Goal: Book appointment/travel/reservation

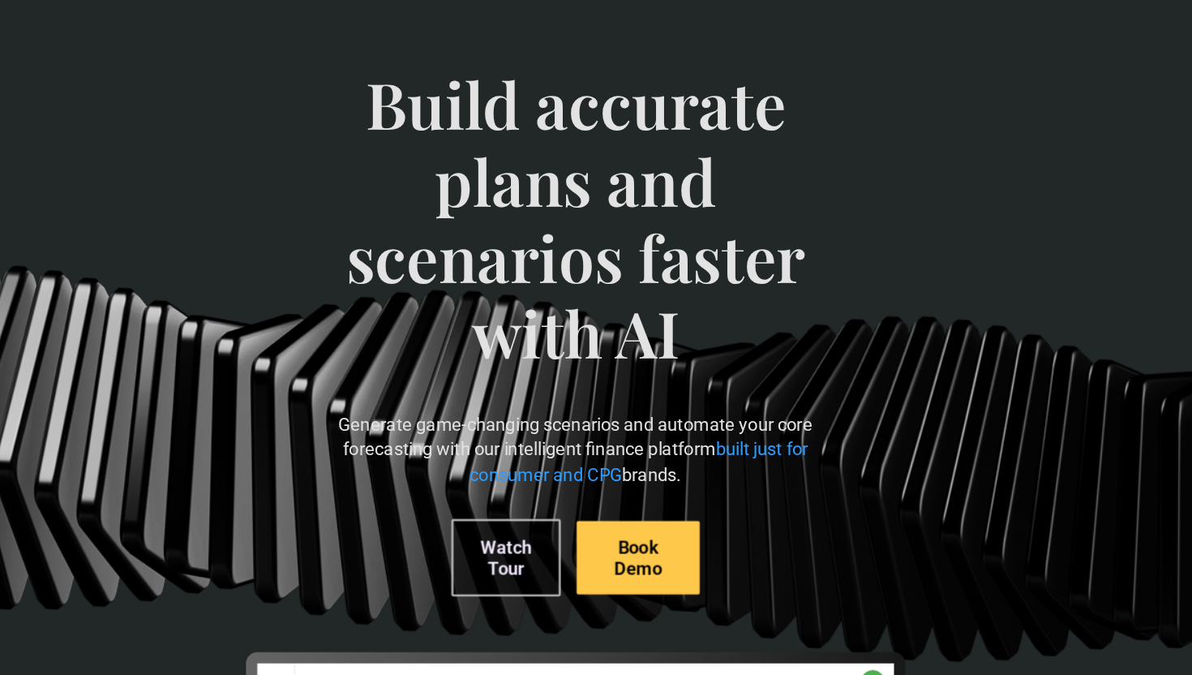
scroll to position [67, 0]
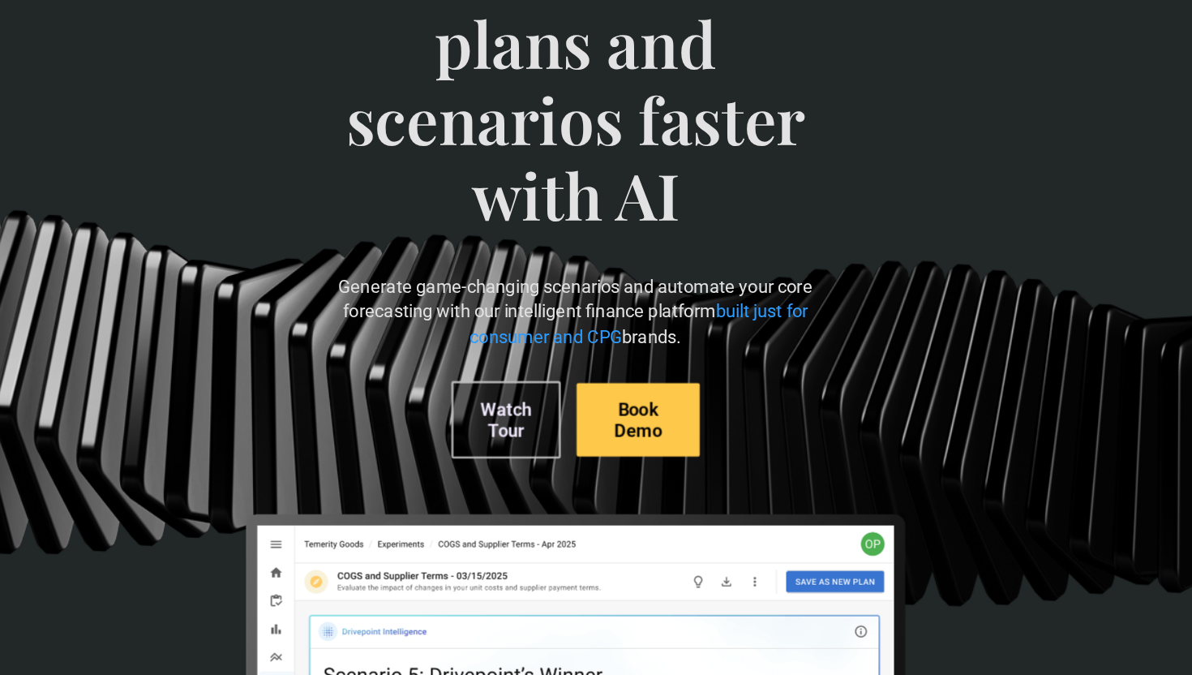
click at [644, 448] on link "Book Demo" at bounding box center [647, 466] width 101 height 60
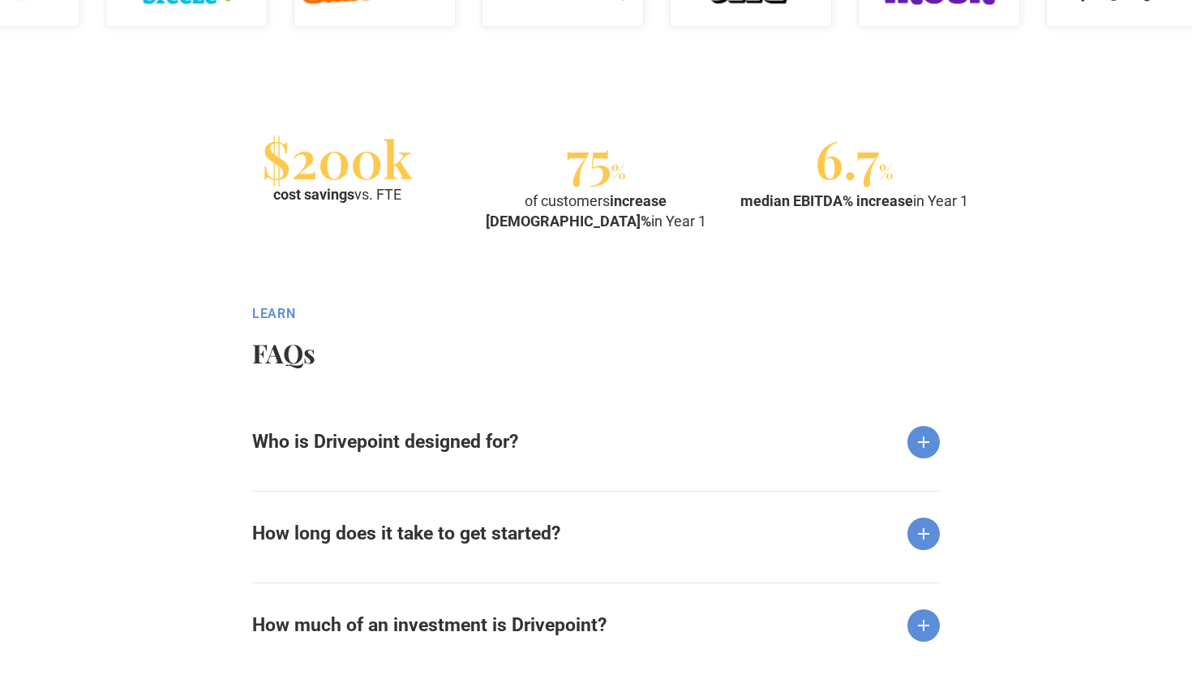
scroll to position [1953, 0]
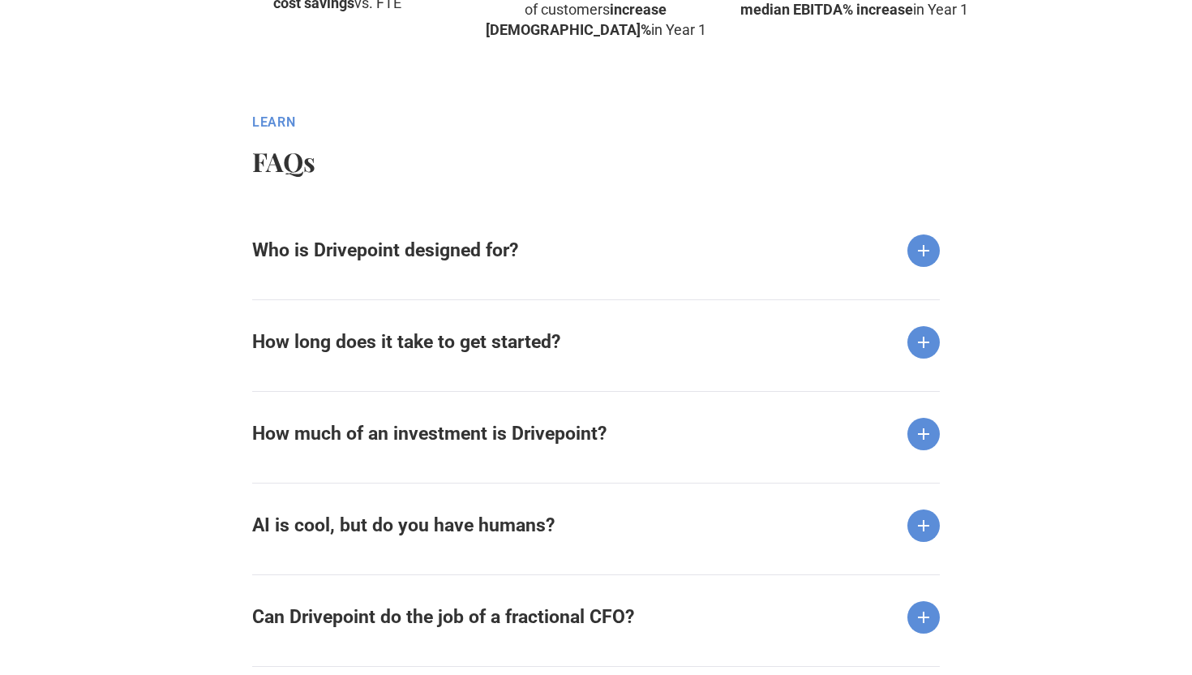
click at [788, 254] on div "Who is Drivepoint designed for?" at bounding box center [596, 237] width 688 height 58
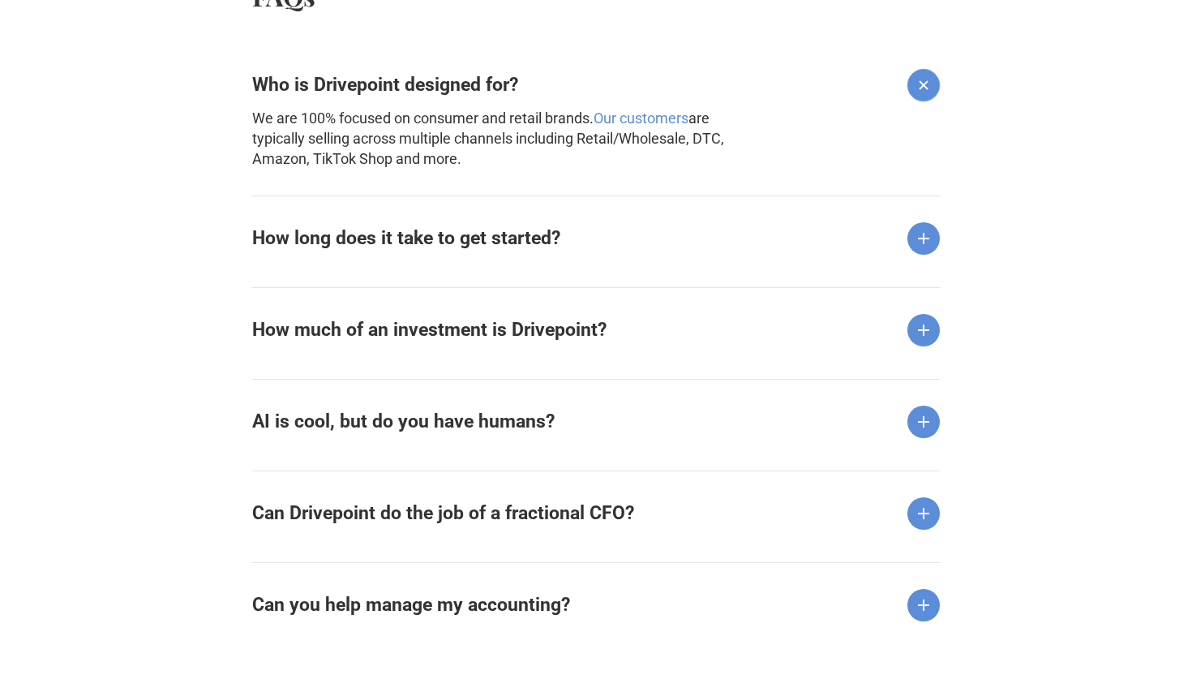
scroll to position [2124, 0]
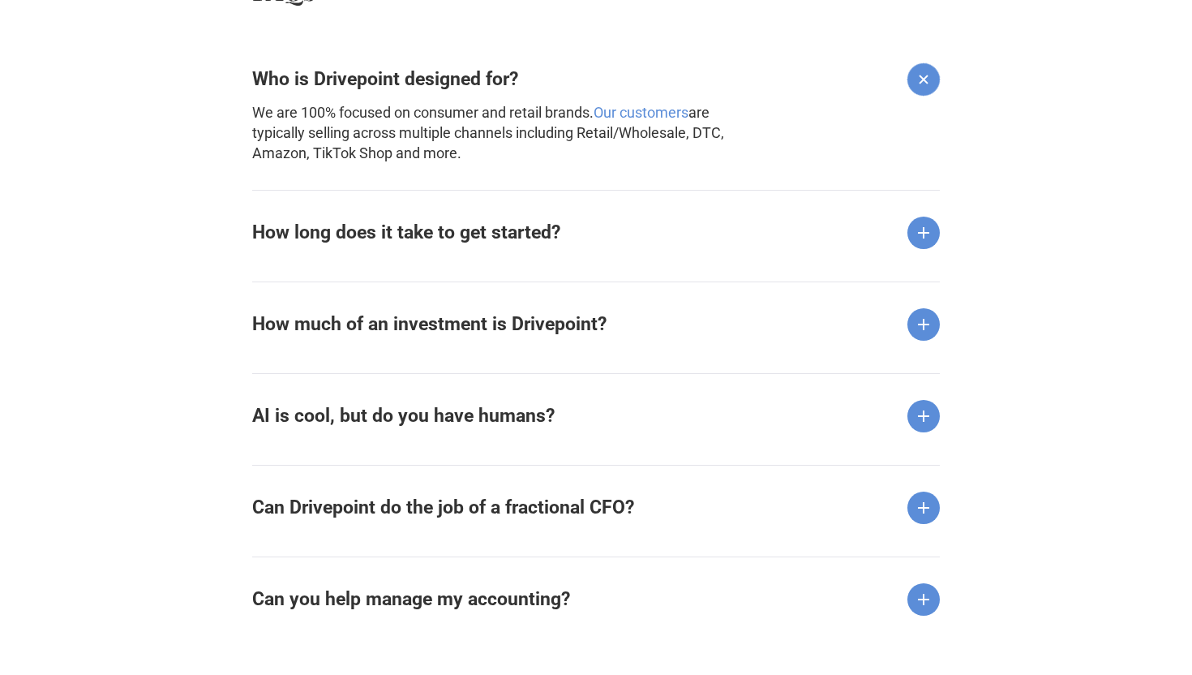
click at [622, 513] on strong "Can Drivepoint do the job of a fractional CFO?" at bounding box center [443, 507] width 382 height 22
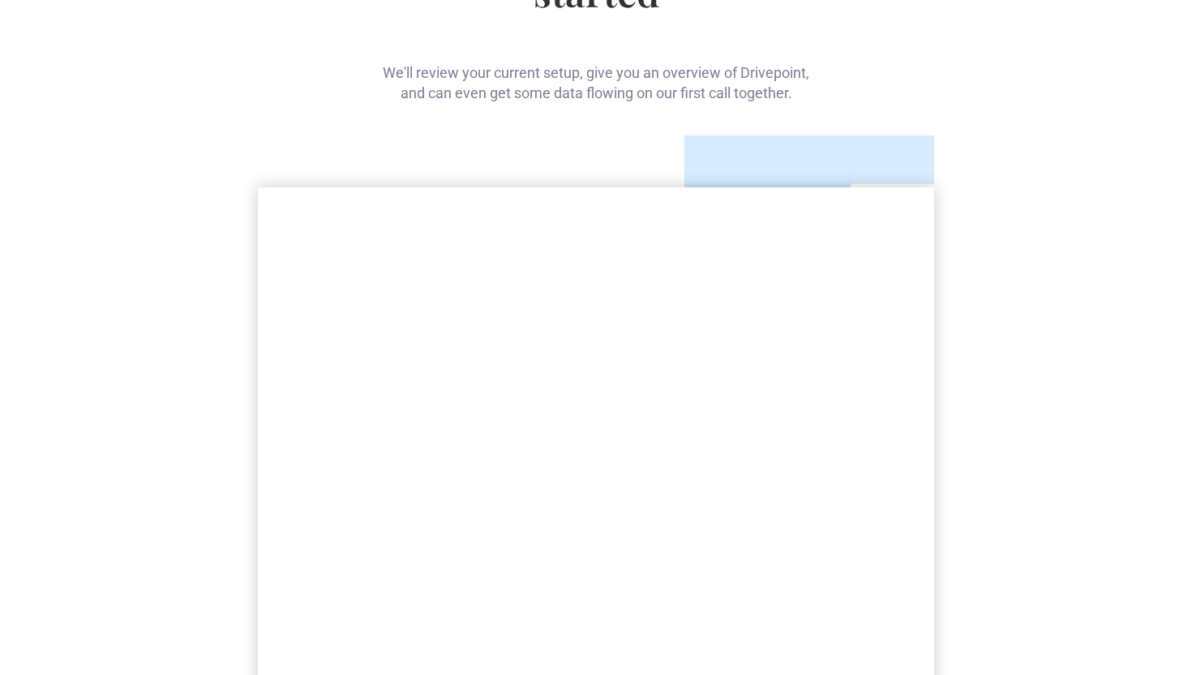
scroll to position [0, 0]
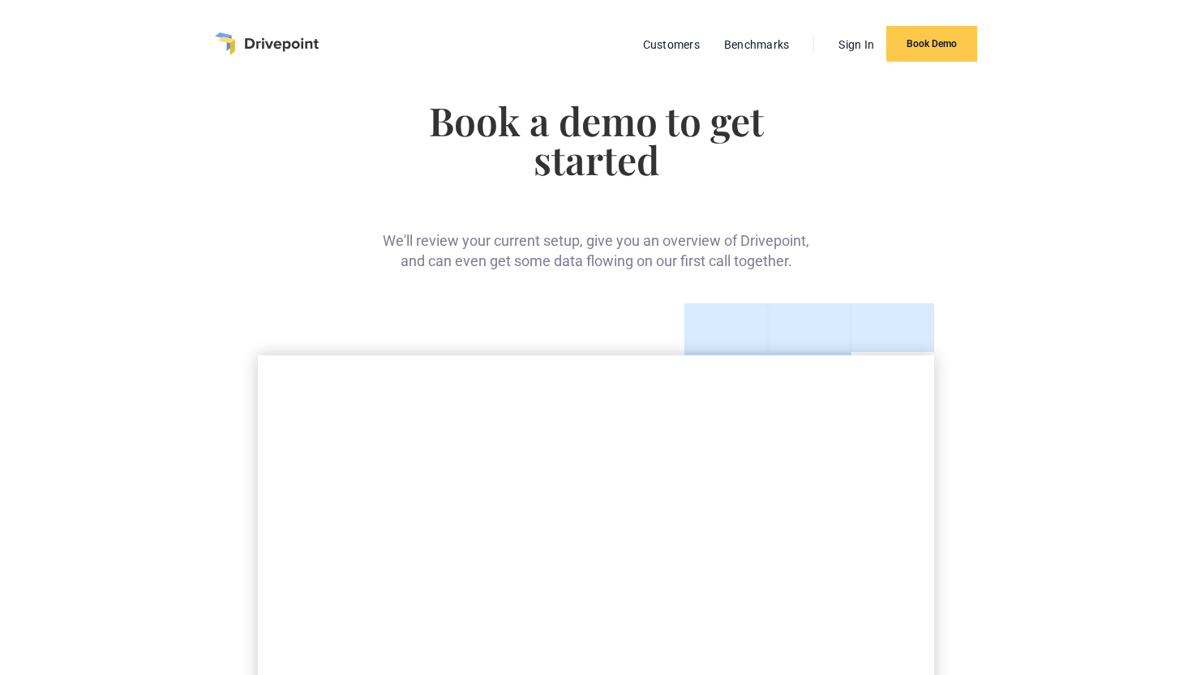
click at [278, 42] on img "home" at bounding box center [267, 43] width 104 height 23
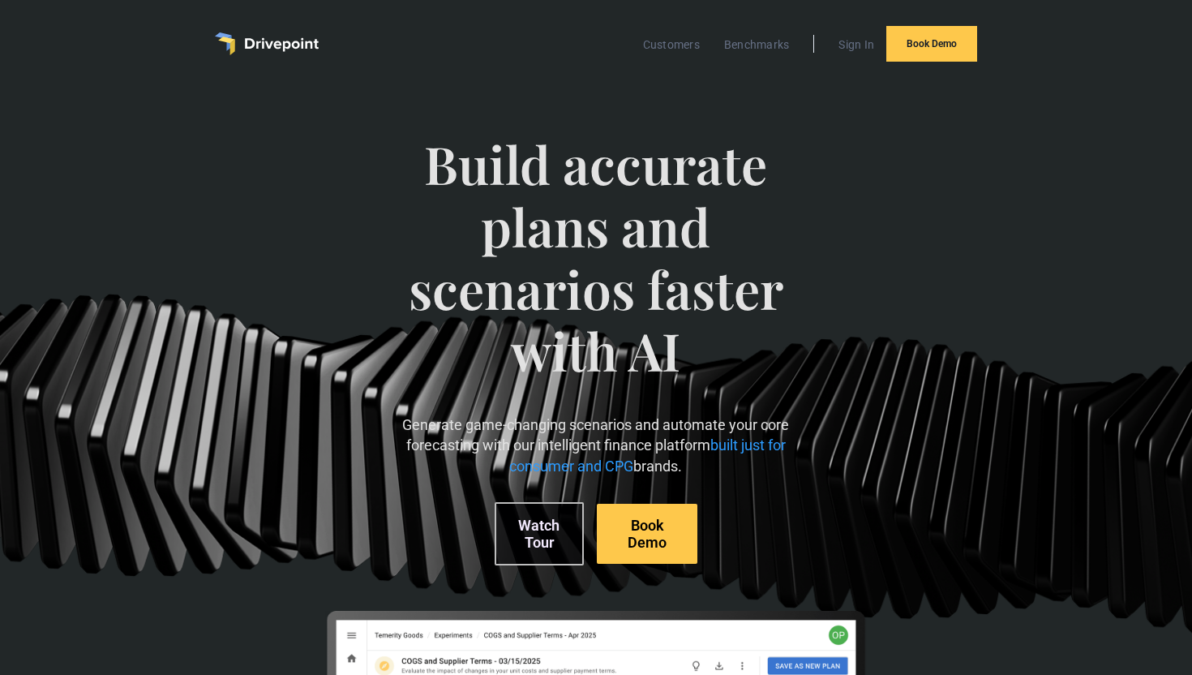
click at [551, 541] on link "Watch Tour" at bounding box center [539, 533] width 89 height 63
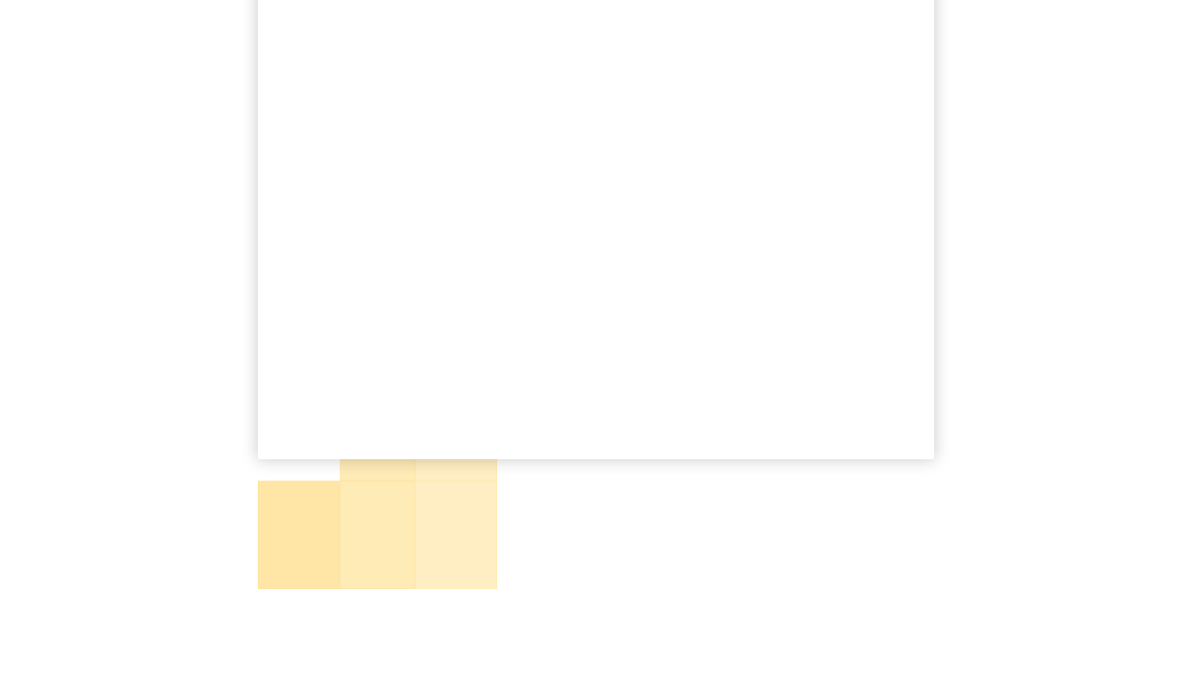
scroll to position [694, 0]
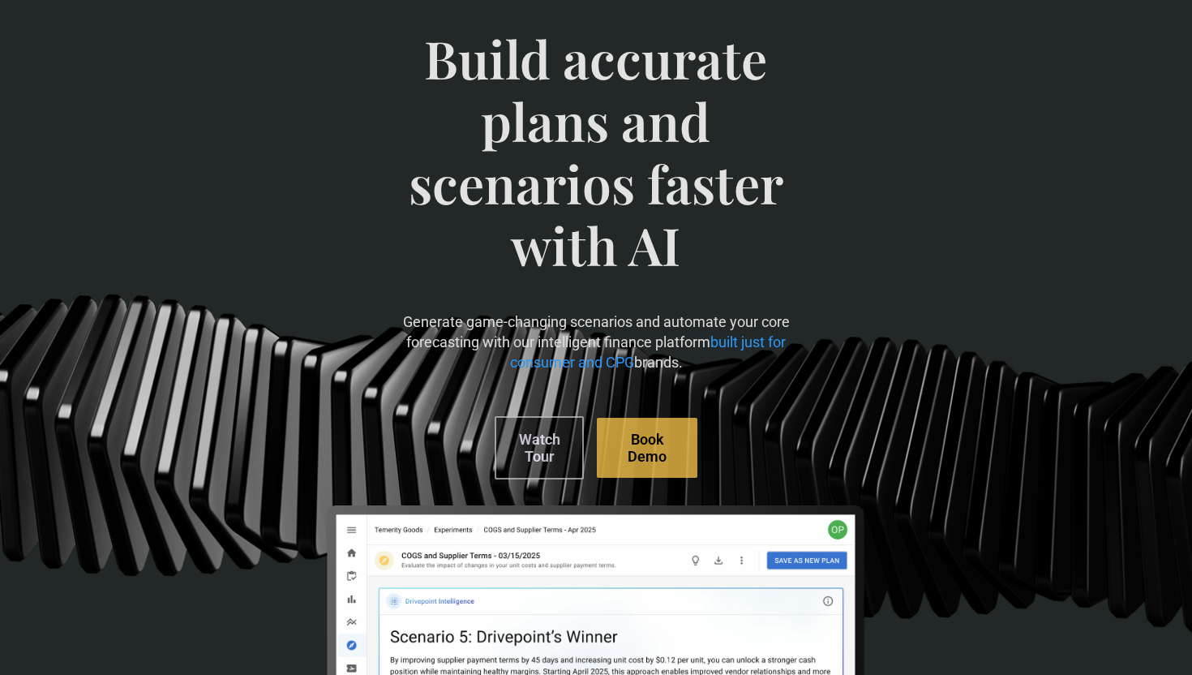
scroll to position [313, 0]
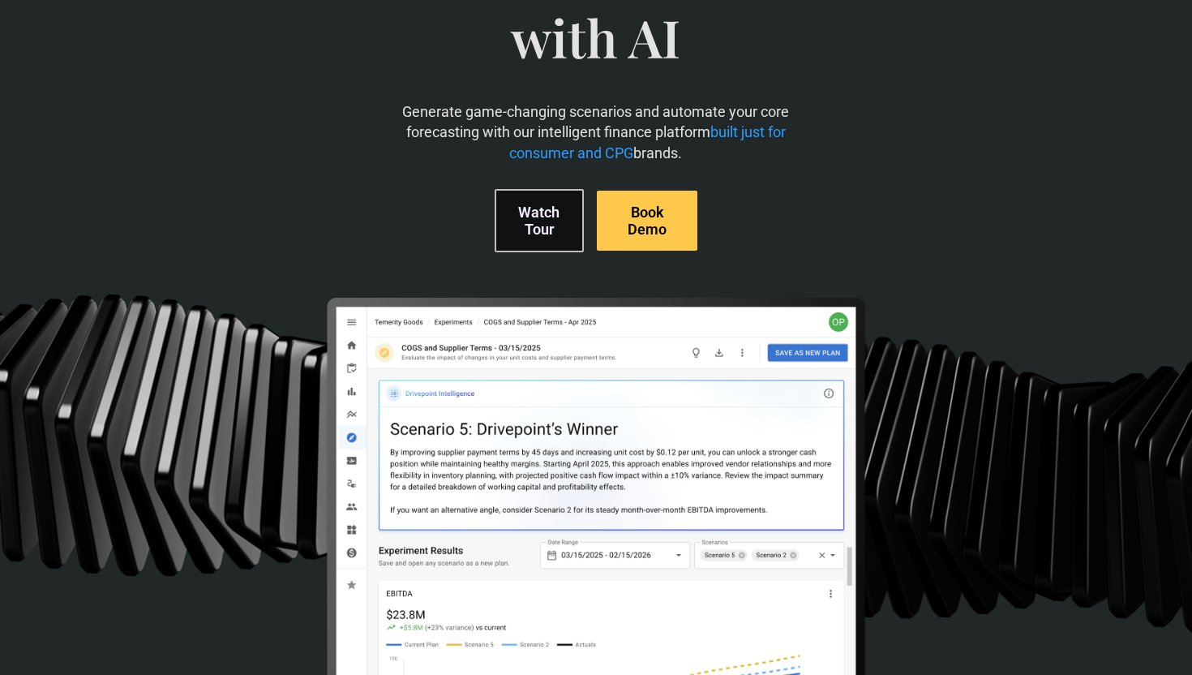
click at [547, 234] on link "Watch Tour" at bounding box center [539, 220] width 89 height 63
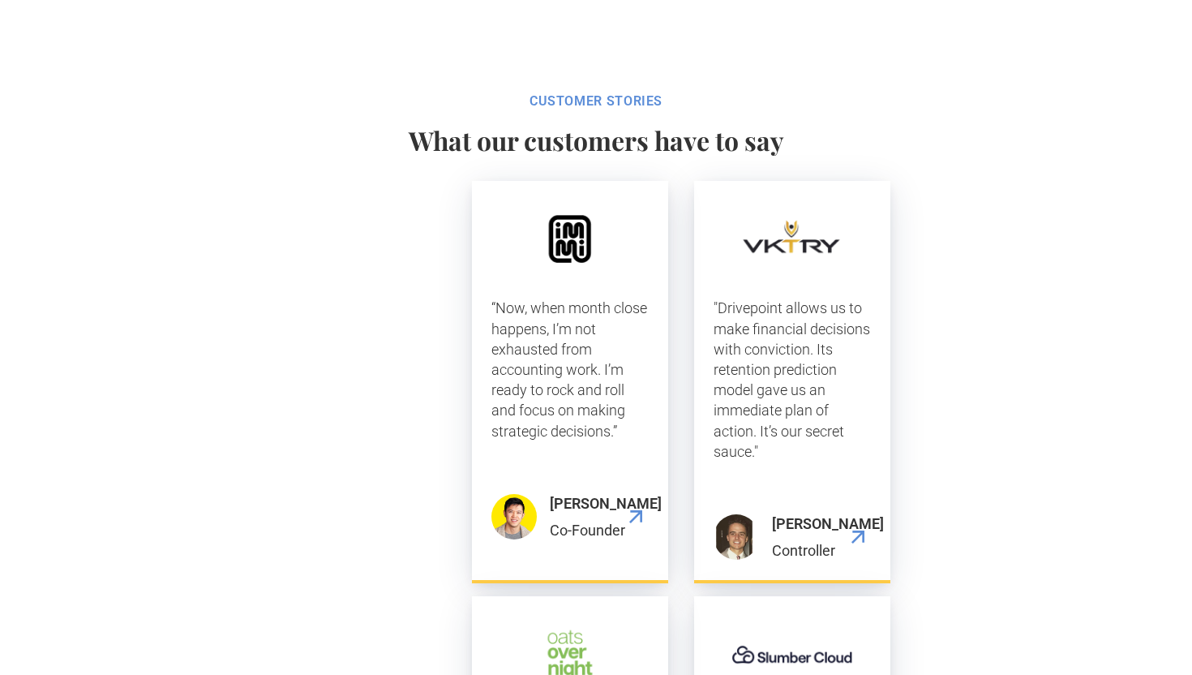
scroll to position [3232, 0]
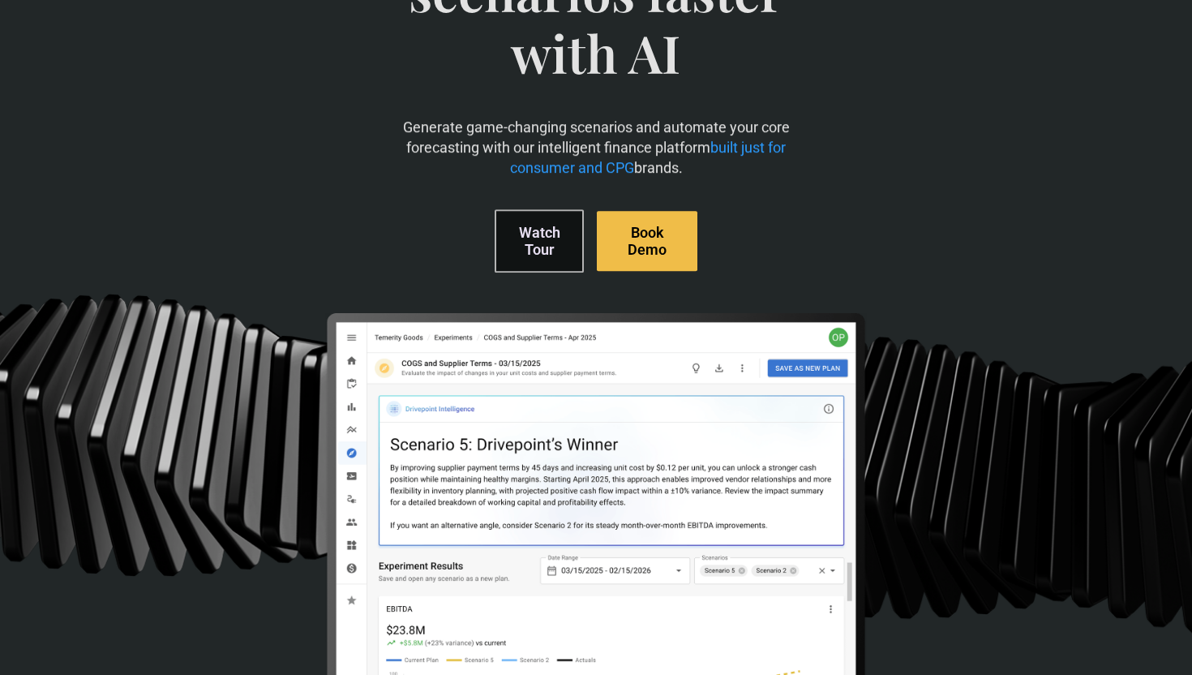
scroll to position [480, 0]
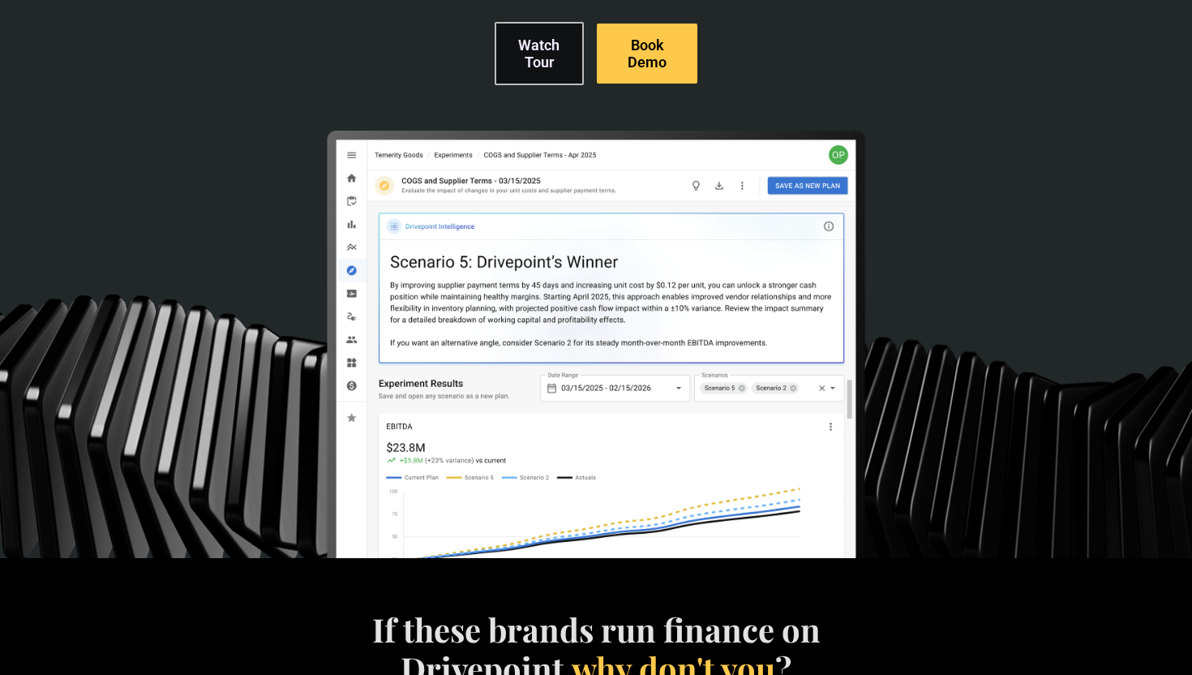
click at [447, 420] on img at bounding box center [595, 401] width 541 height 541
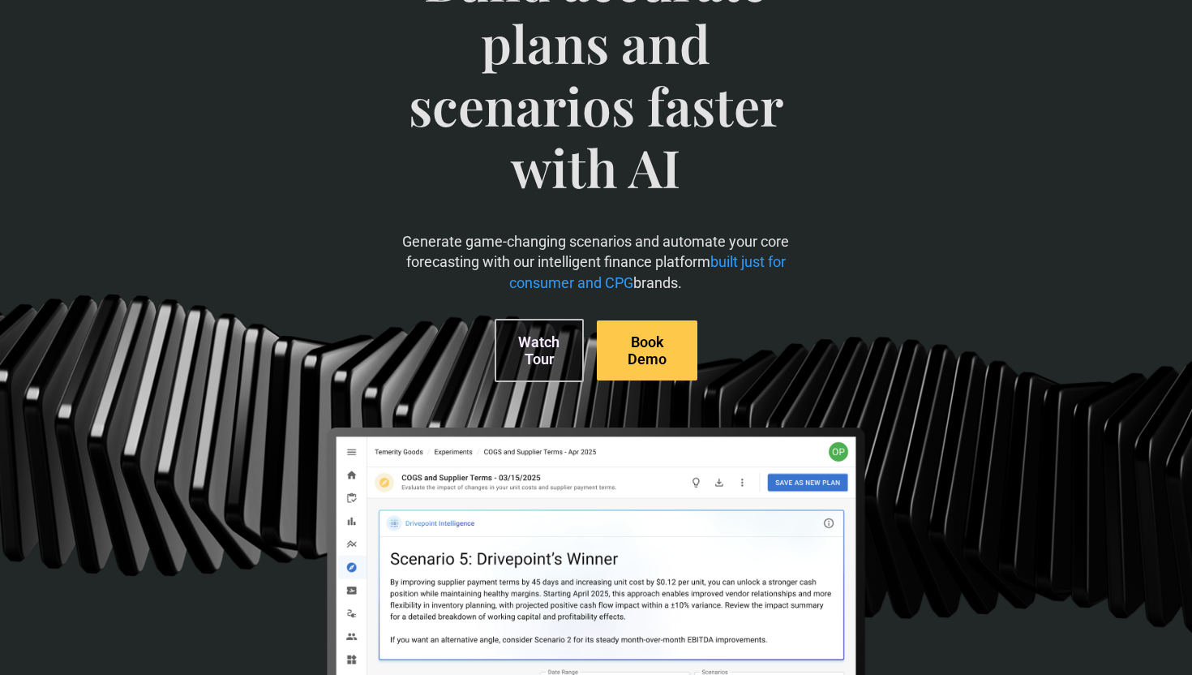
scroll to position [0, 0]
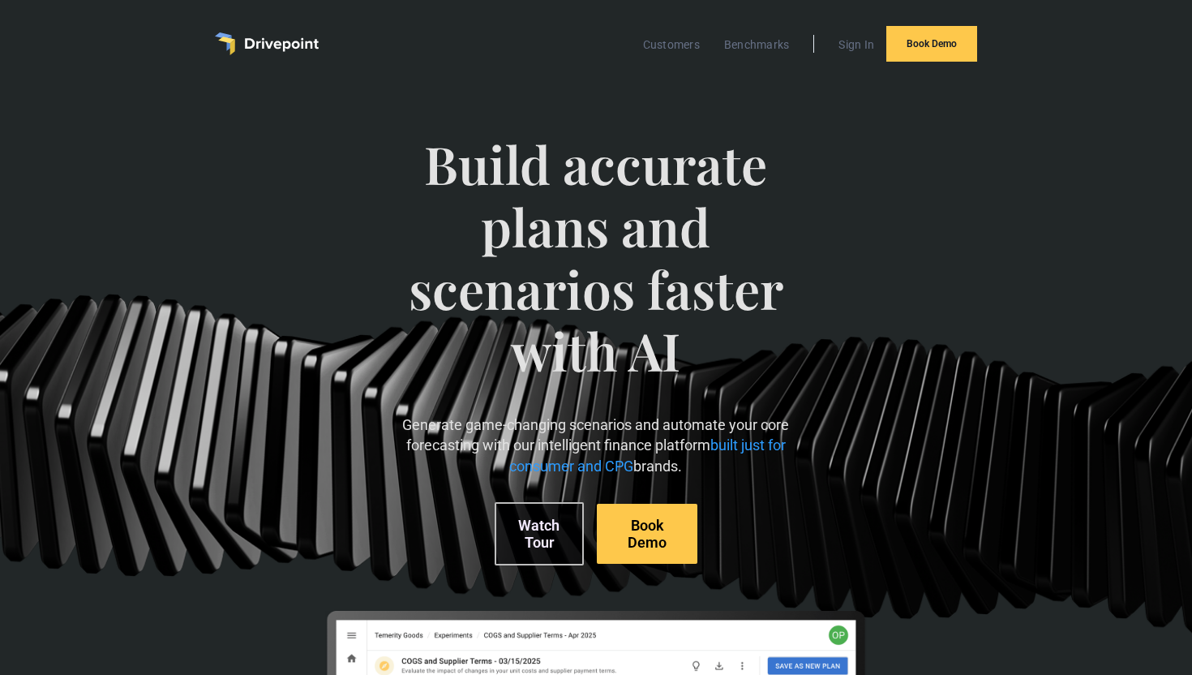
click at [293, 38] on img "home" at bounding box center [267, 43] width 104 height 23
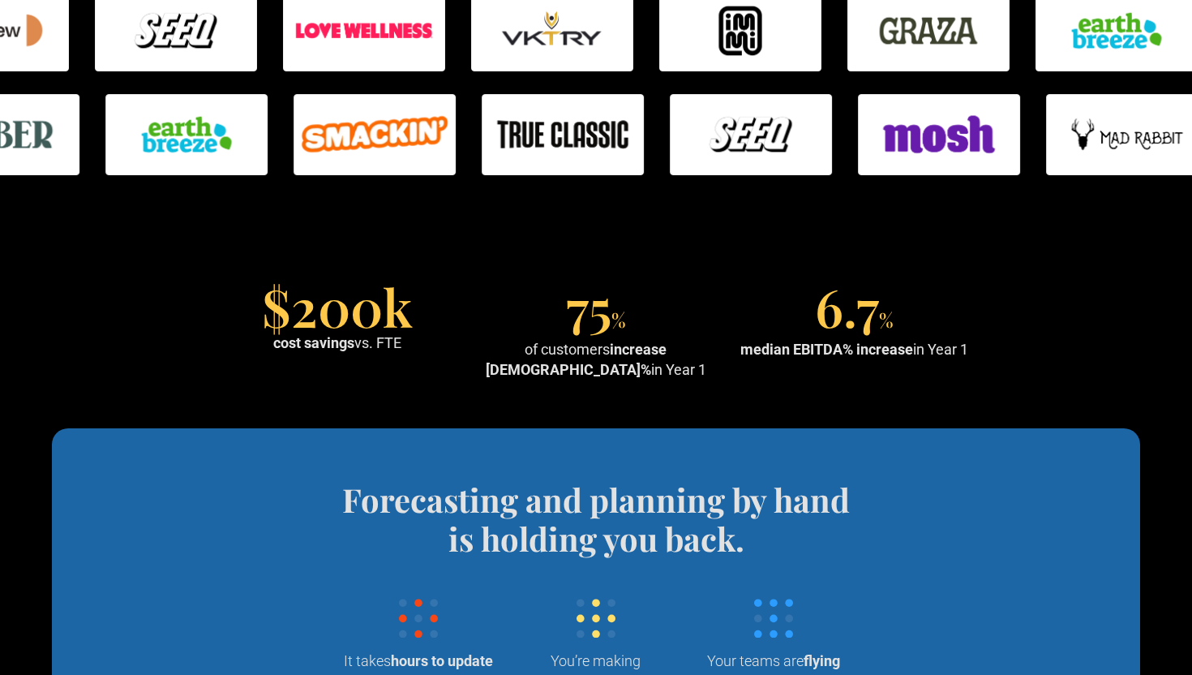
scroll to position [1327, 0]
